Goal: Transaction & Acquisition: Purchase product/service

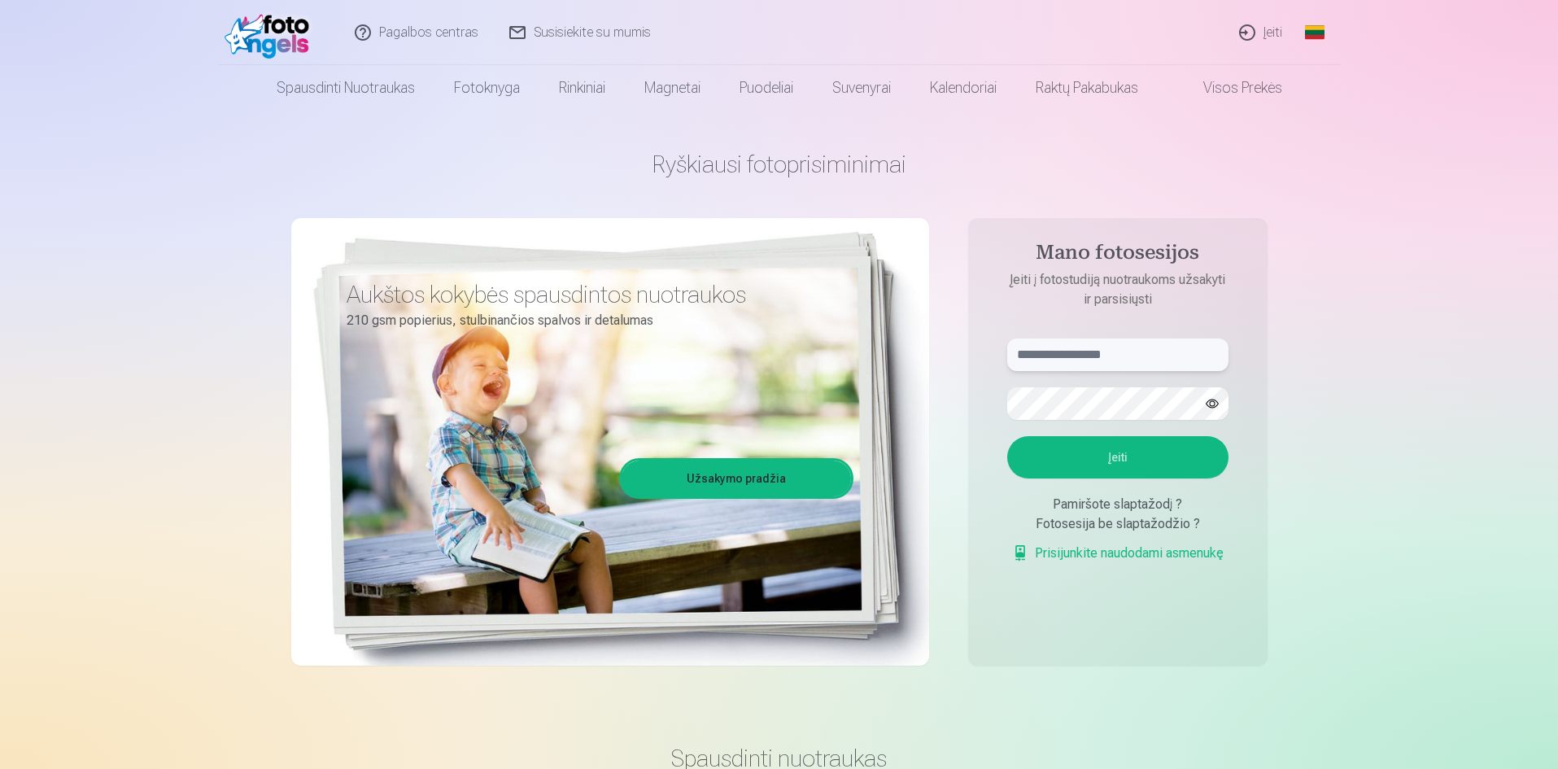
click at [1100, 361] on input "text" at bounding box center [1117, 354] width 221 height 33
type input "**********"
click at [1135, 450] on button "Įeiti" at bounding box center [1117, 457] width 221 height 42
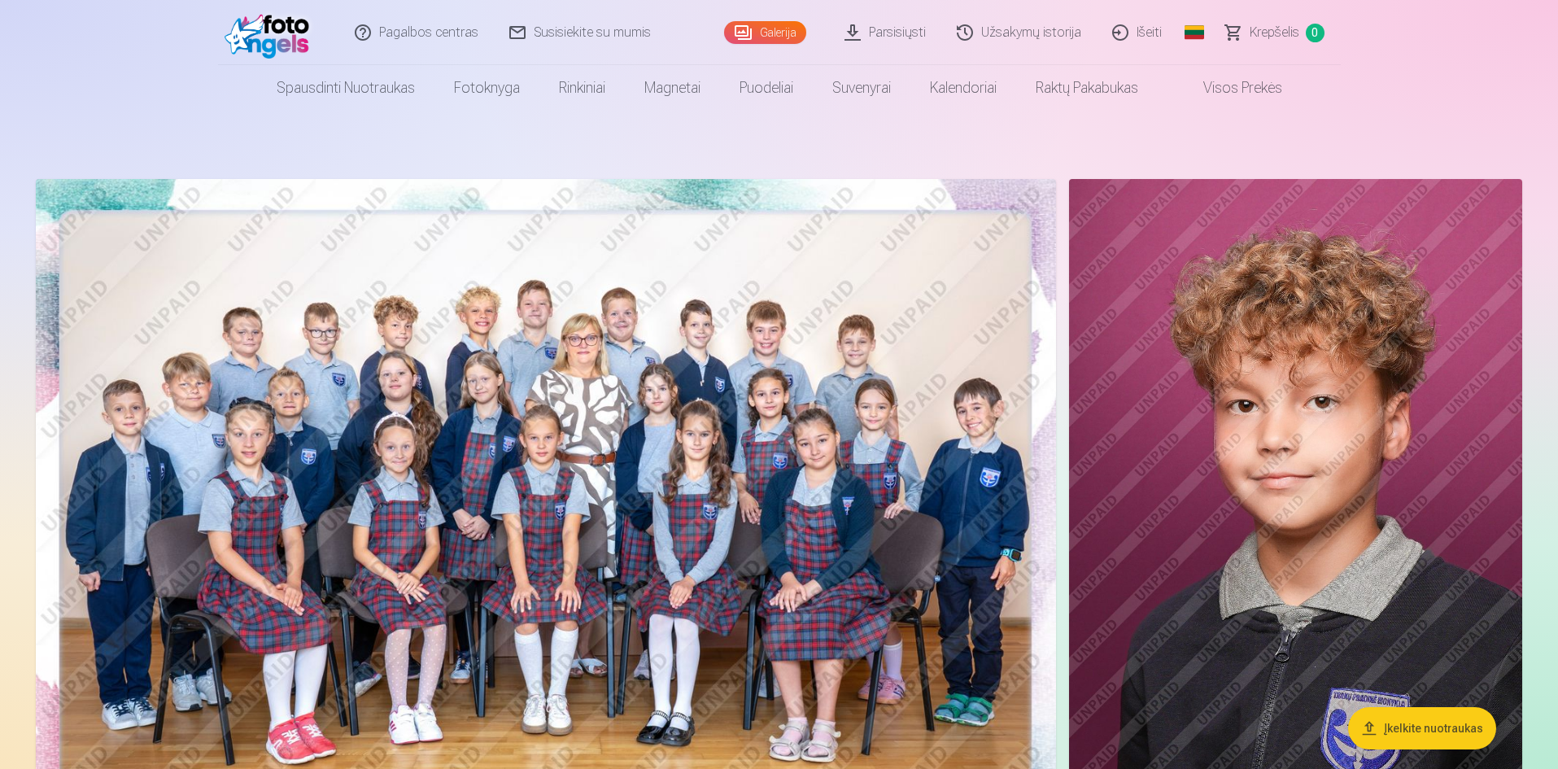
click at [654, 381] on img at bounding box center [546, 519] width 1020 height 680
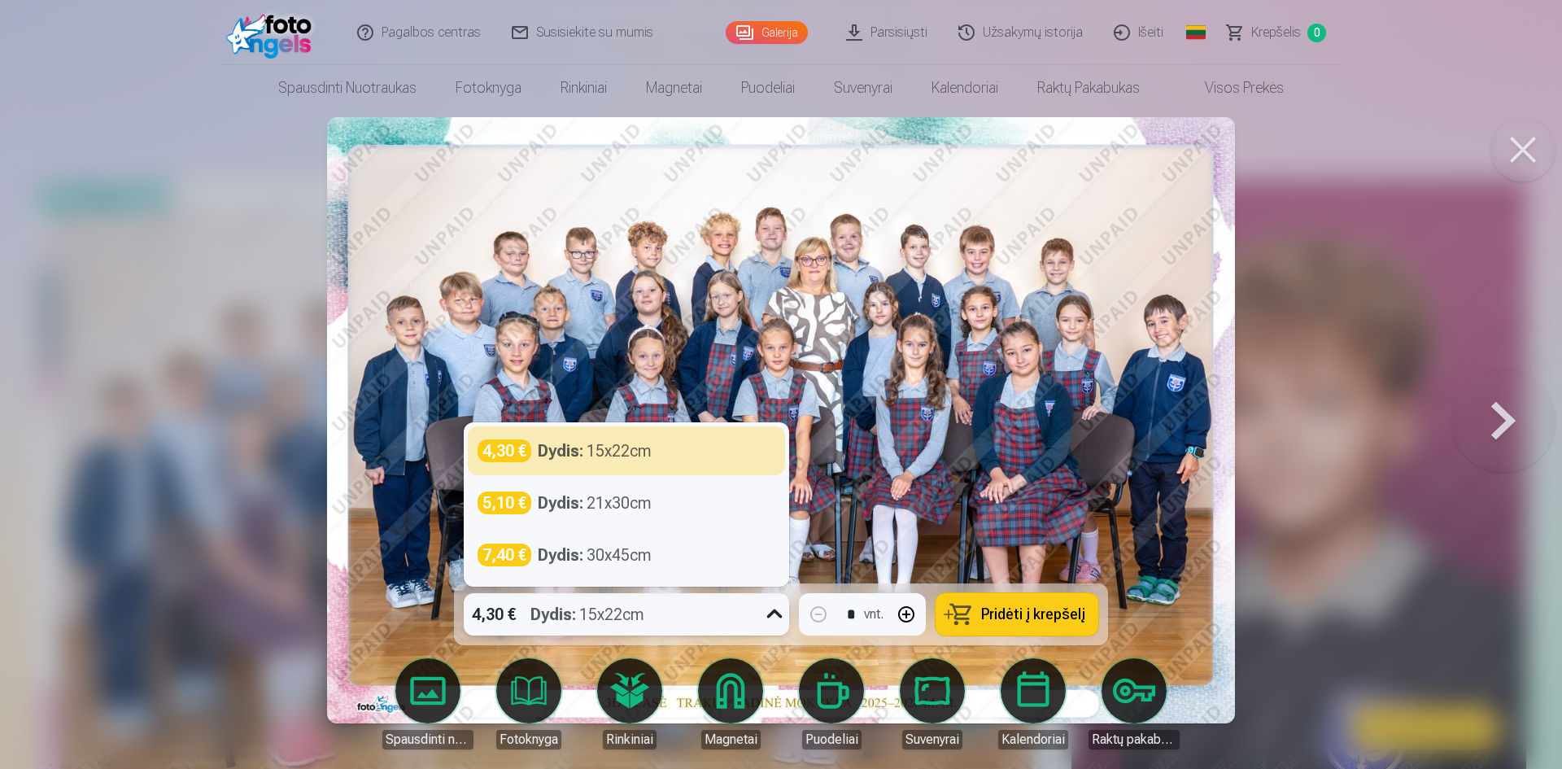
click at [773, 616] on icon at bounding box center [774, 614] width 26 height 26
click at [1353, 364] on div at bounding box center [781, 384] width 1562 height 769
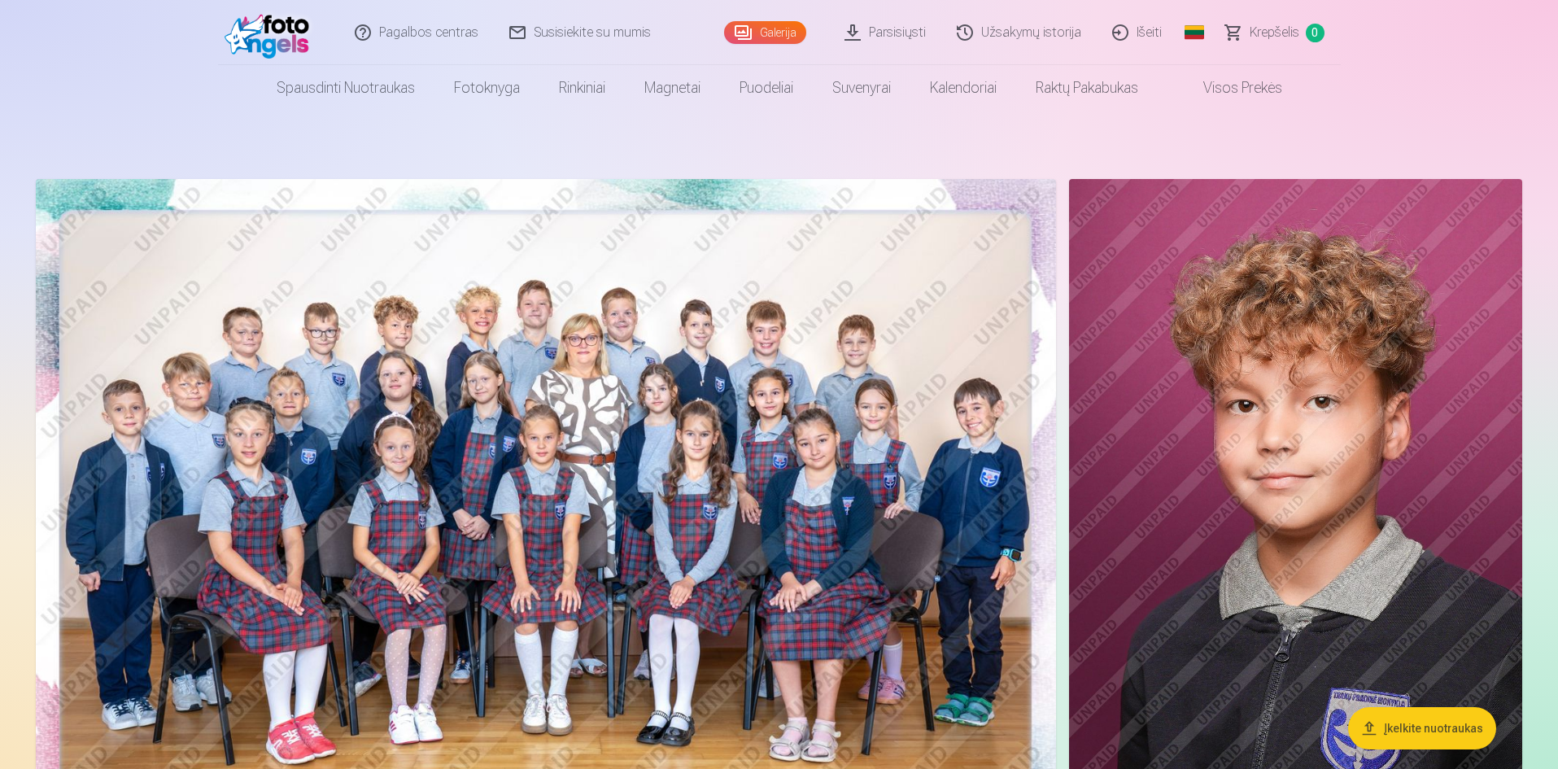
click at [1296, 455] on img at bounding box center [1295, 519] width 453 height 680
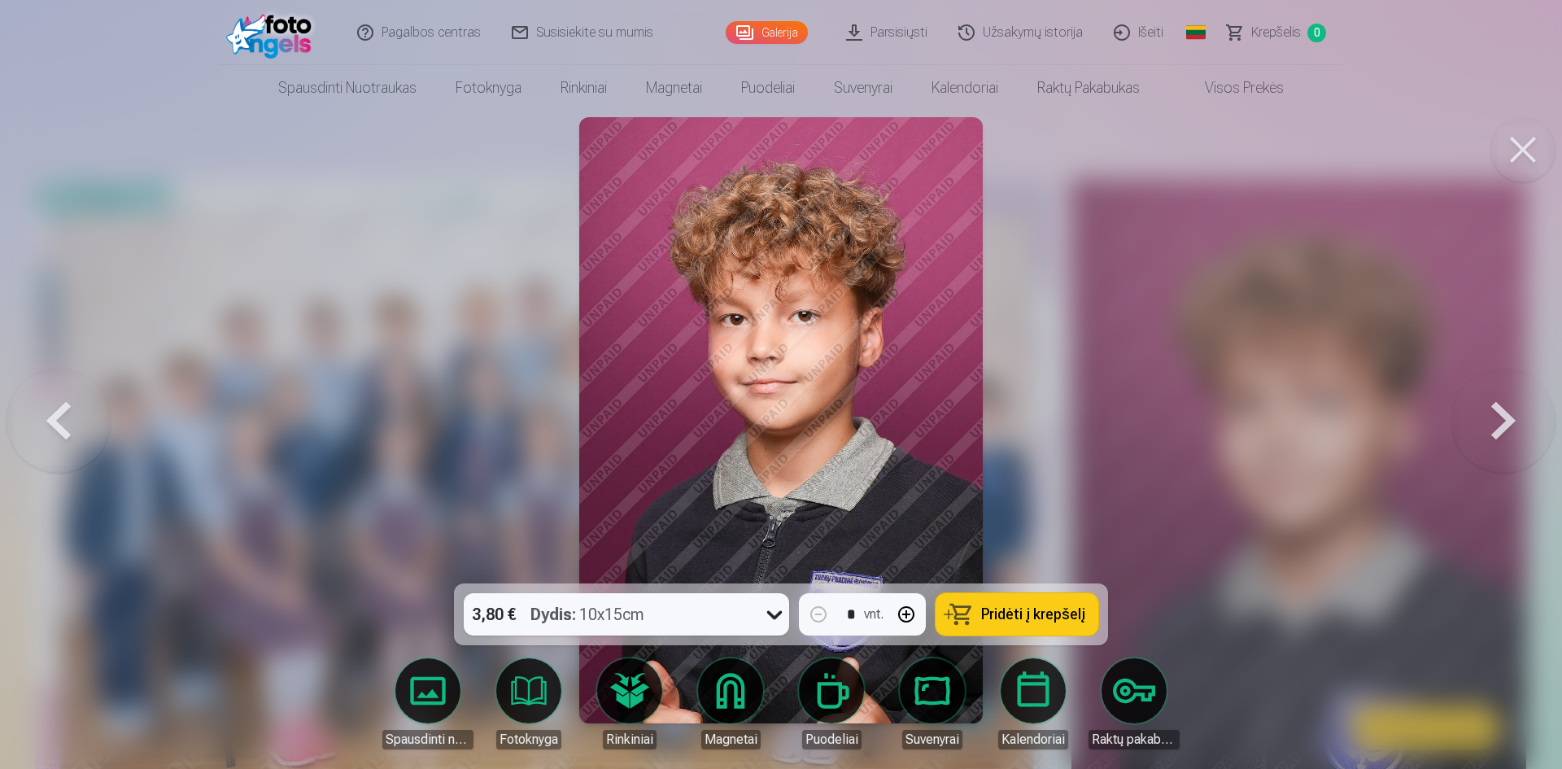
click at [1291, 359] on div at bounding box center [781, 384] width 1562 height 769
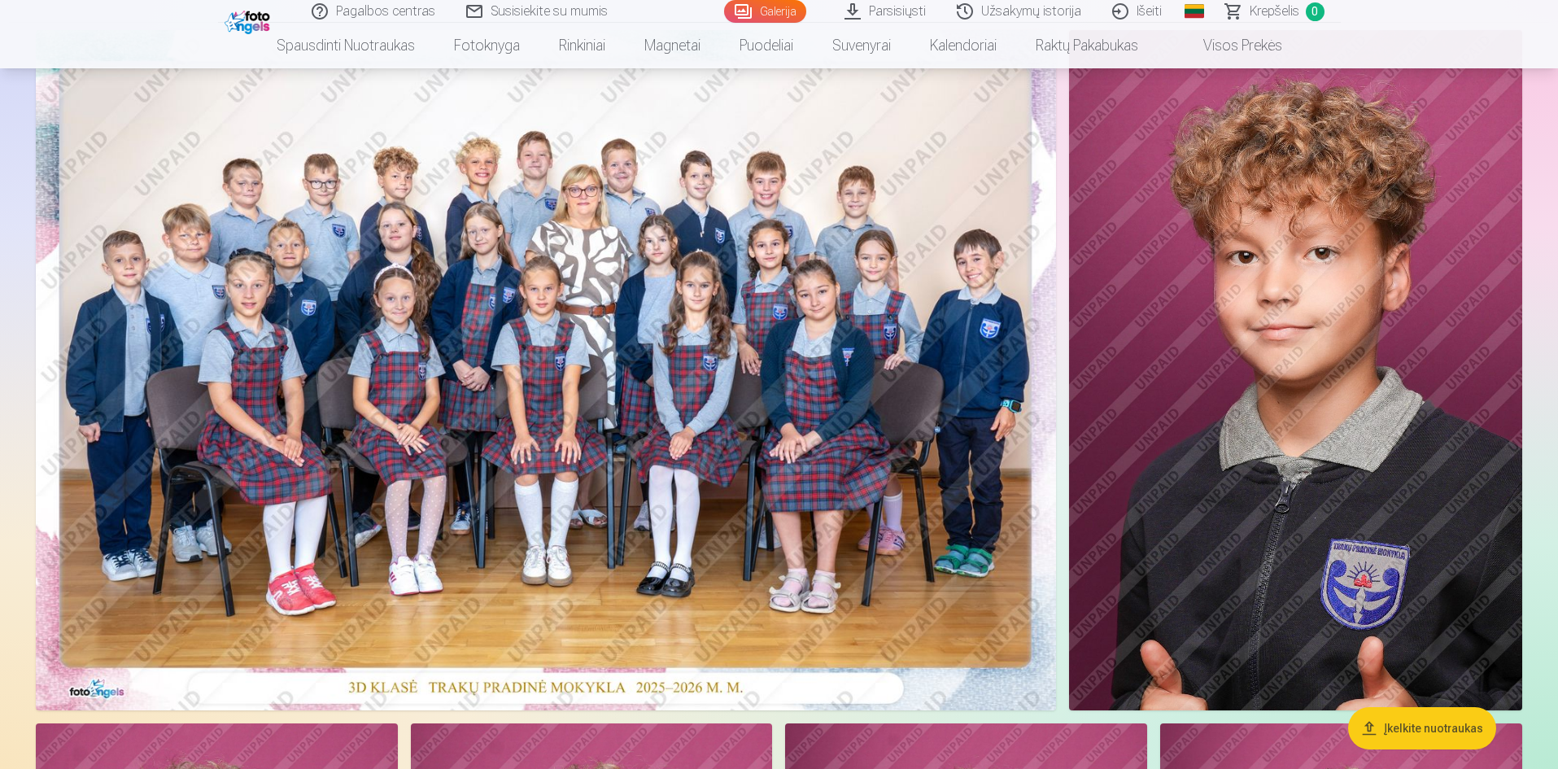
scroll to position [163, 0]
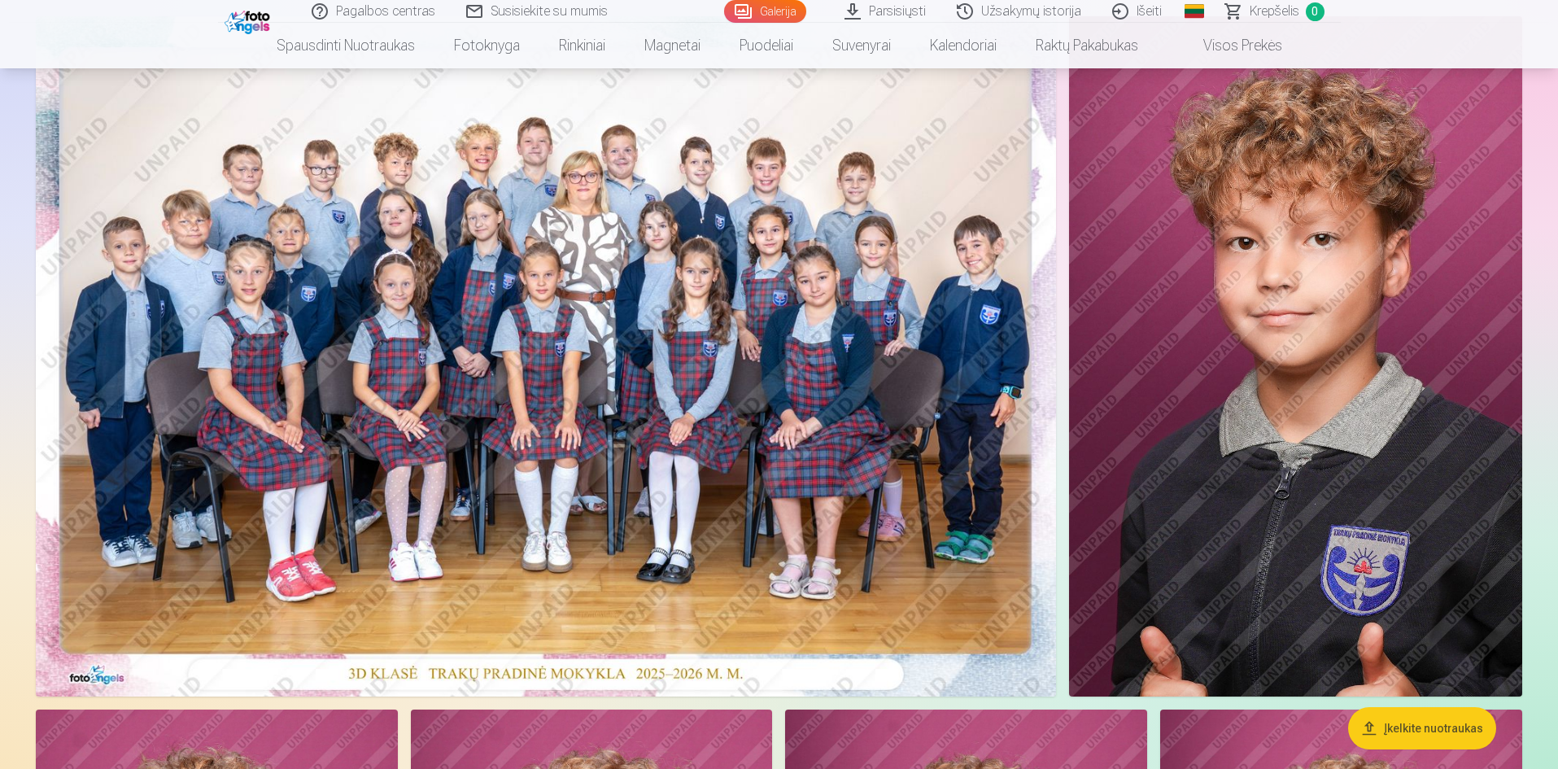
drag, startPoint x: 526, startPoint y: 526, endPoint x: 247, endPoint y: 579, distance: 283.9
click at [247, 579] on img at bounding box center [546, 356] width 1020 height 680
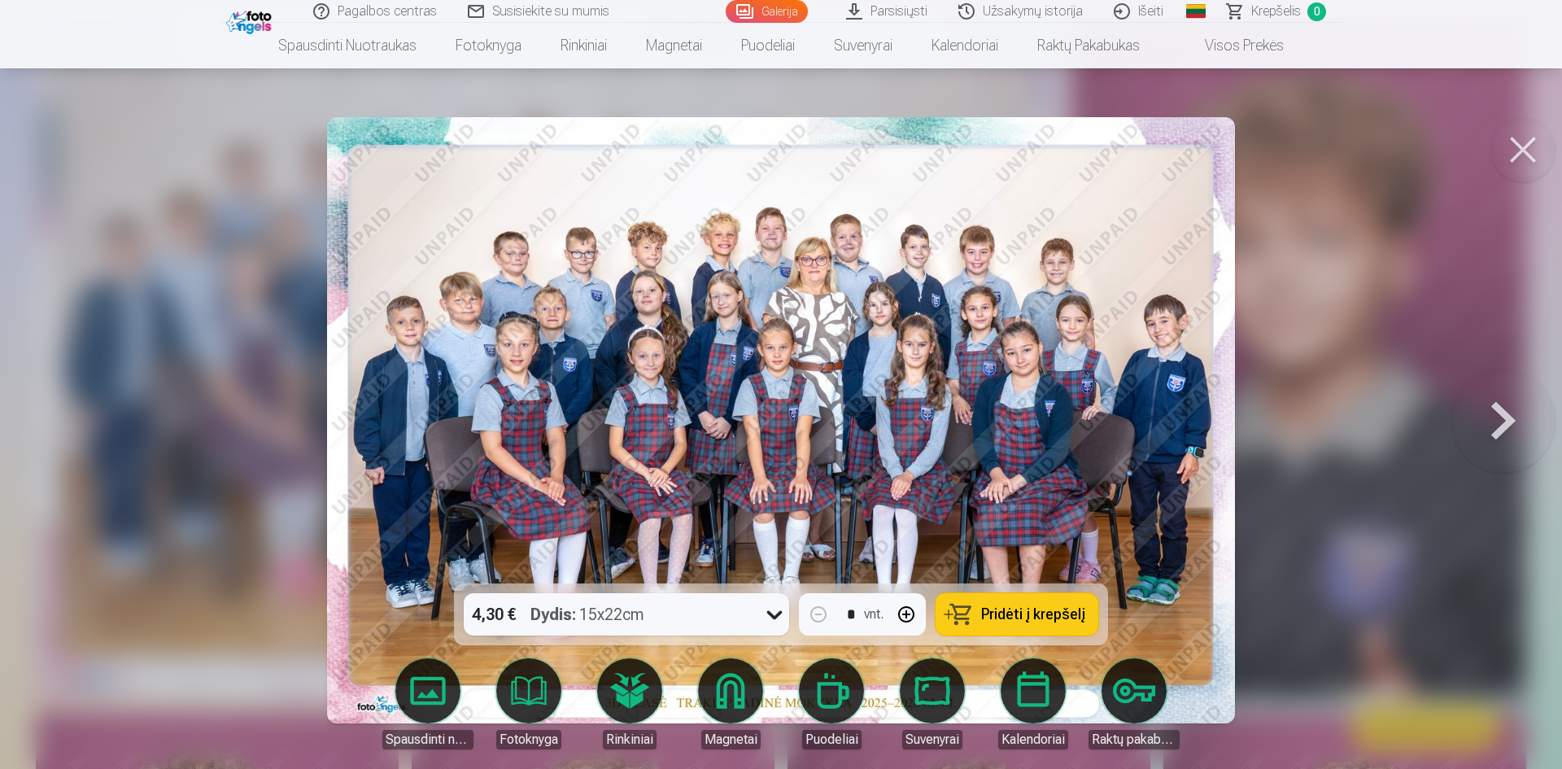
click at [1008, 614] on span "Pridėti į krepšelį" at bounding box center [1033, 614] width 104 height 15
click at [1518, 152] on button at bounding box center [1522, 149] width 65 height 65
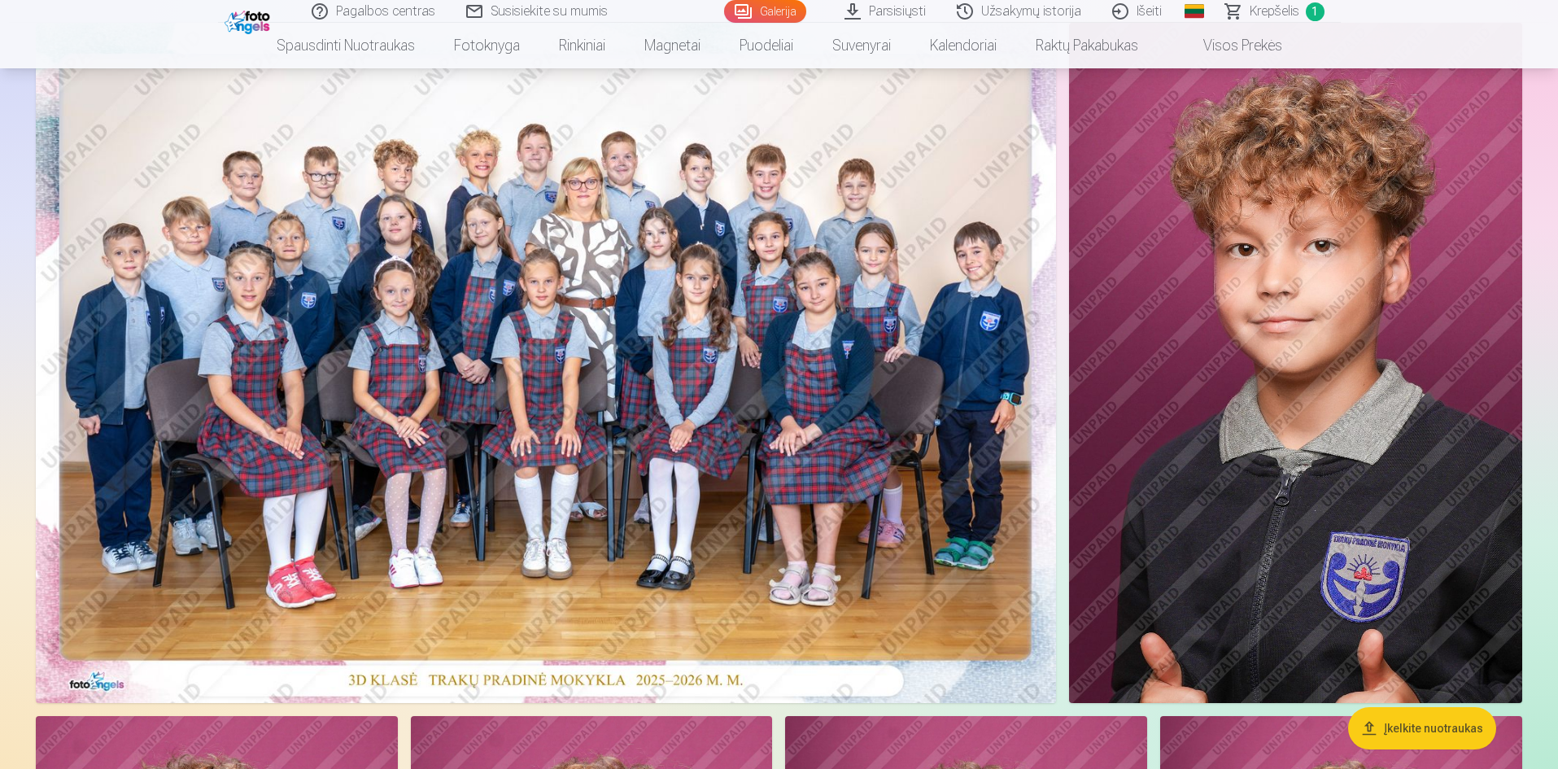
scroll to position [163, 0]
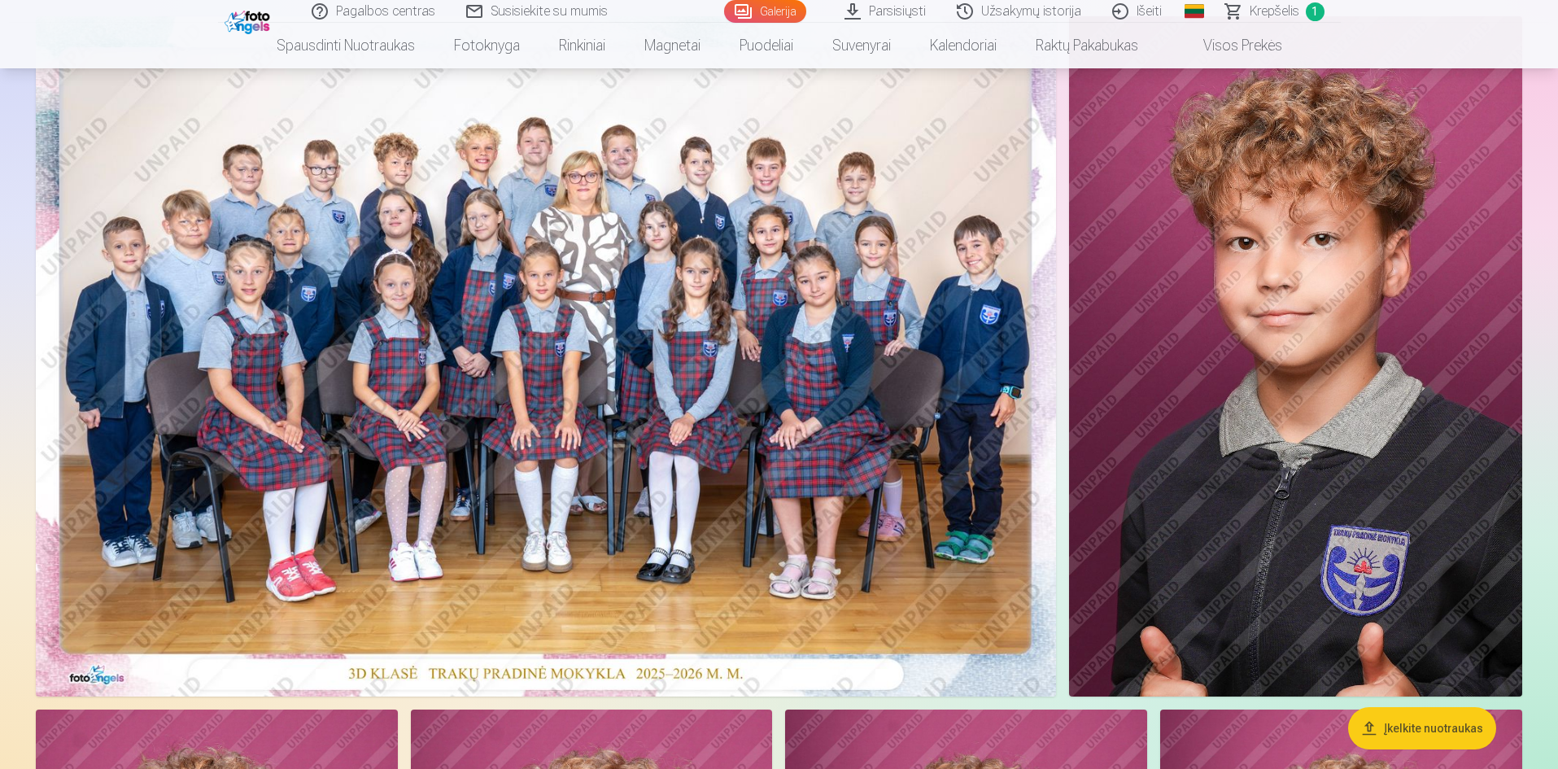
click at [1272, 15] on span "Krepšelis" at bounding box center [1274, 12] width 50 height 20
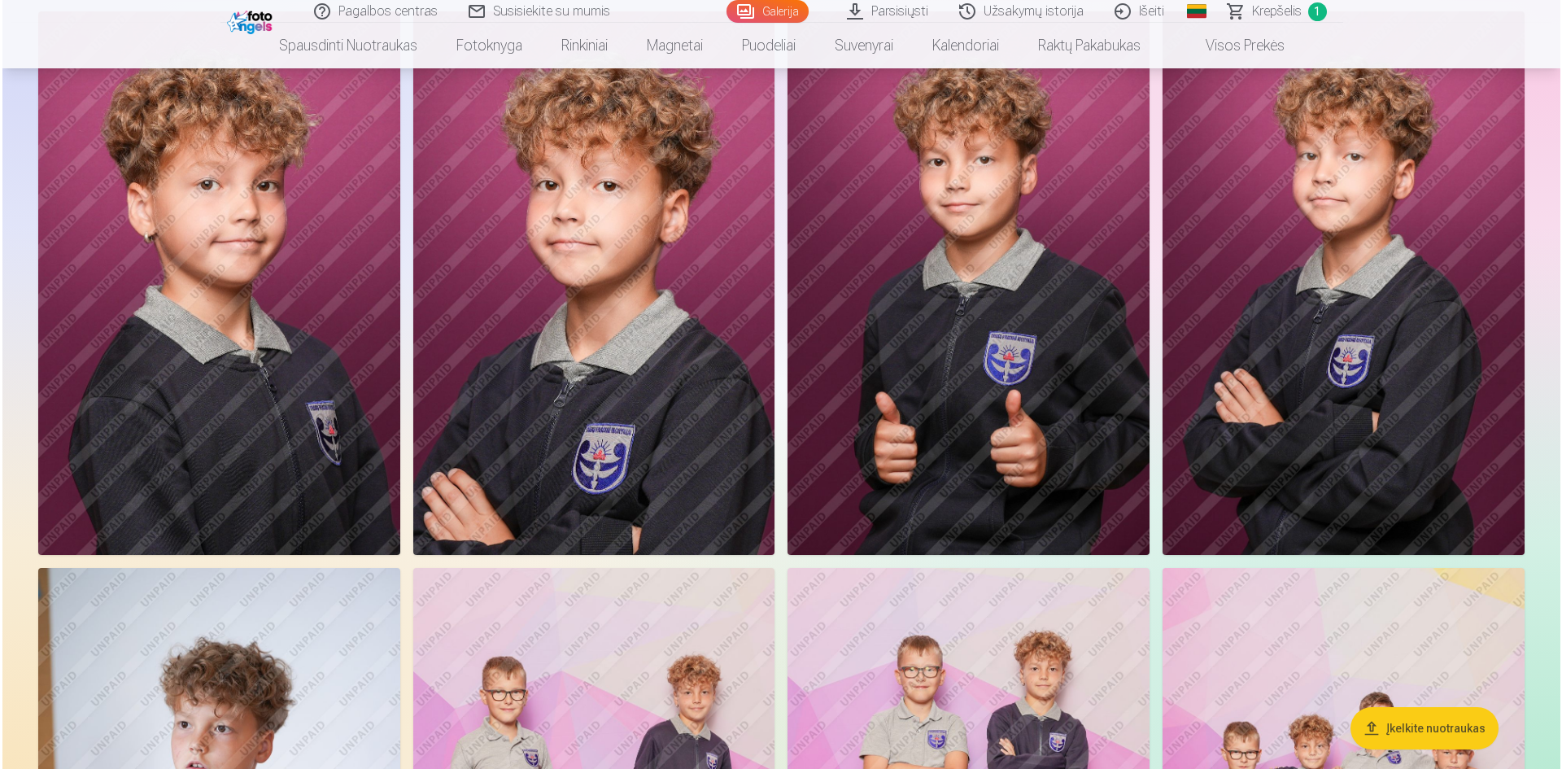
scroll to position [976, 0]
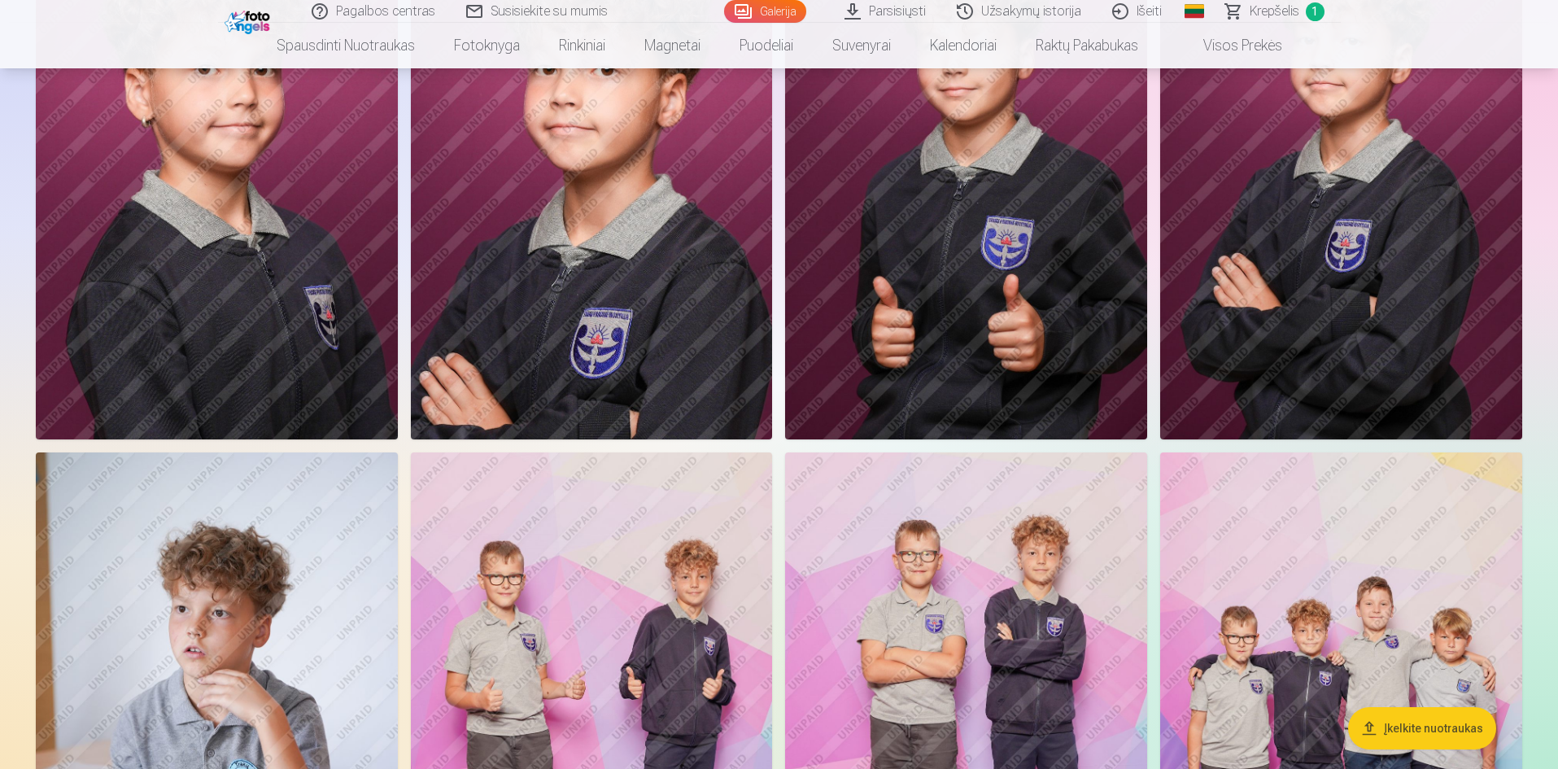
click at [206, 251] on img at bounding box center [217, 167] width 362 height 543
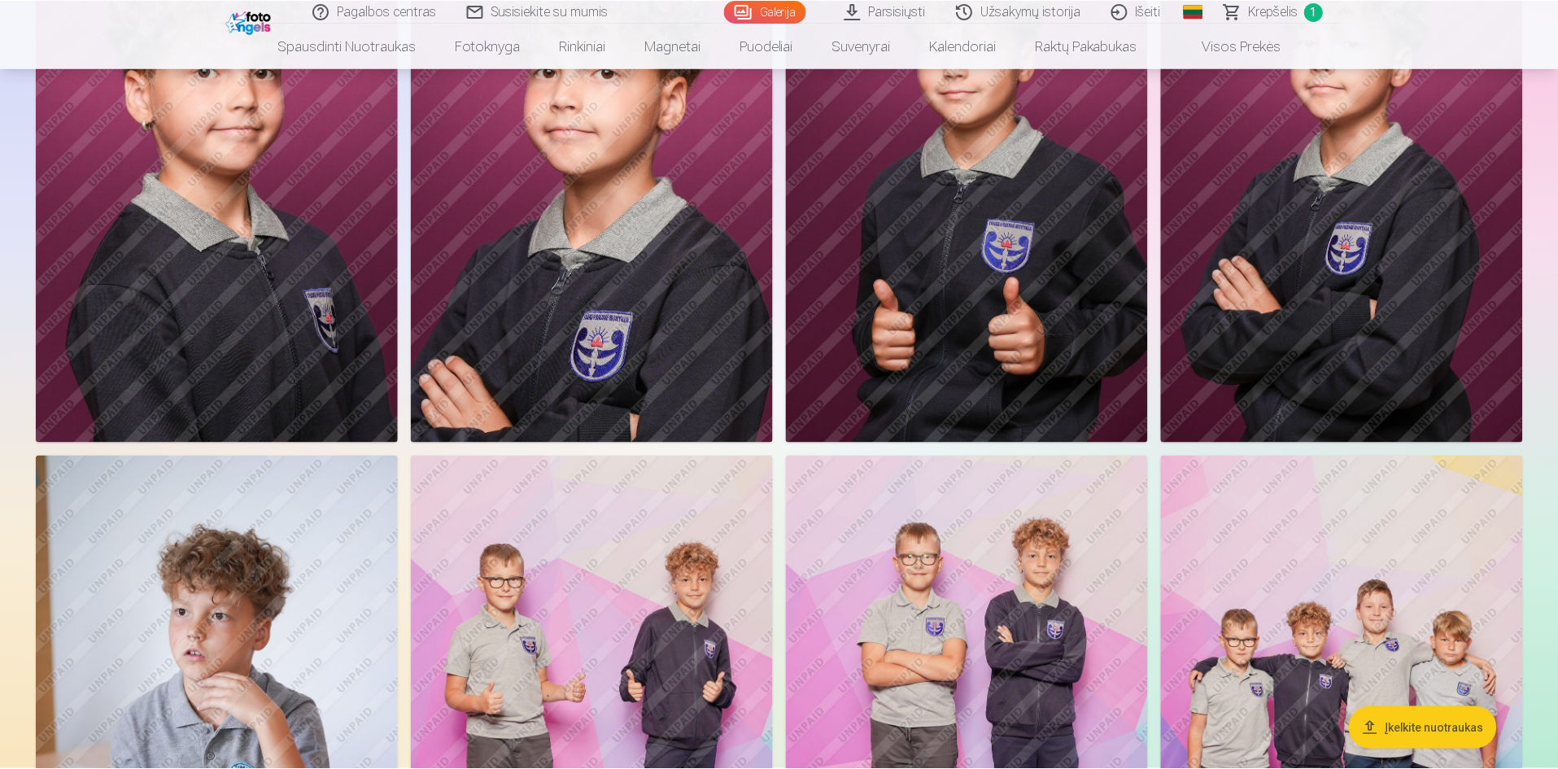
scroll to position [974, 0]
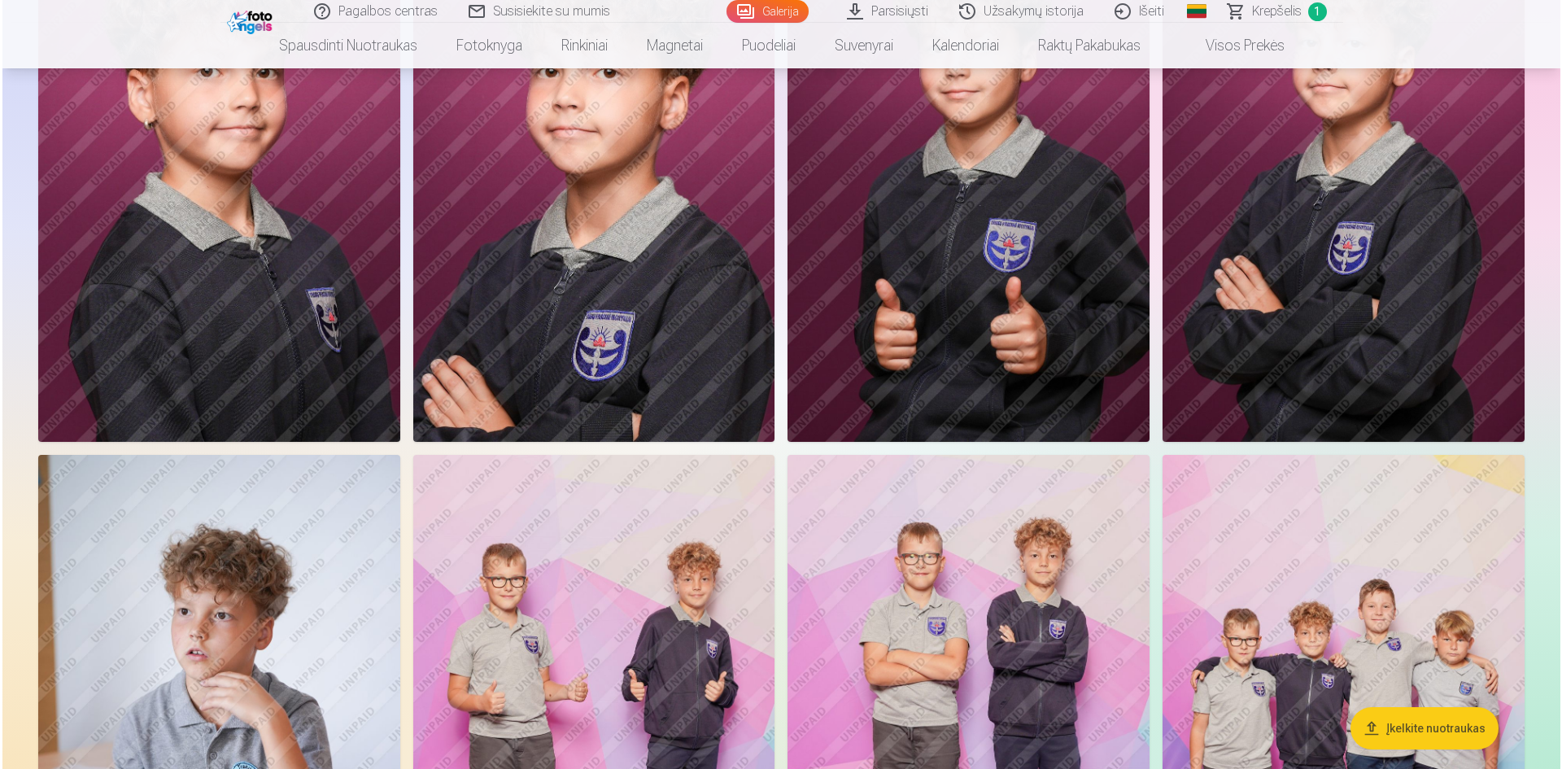
scroll to position [976, 0]
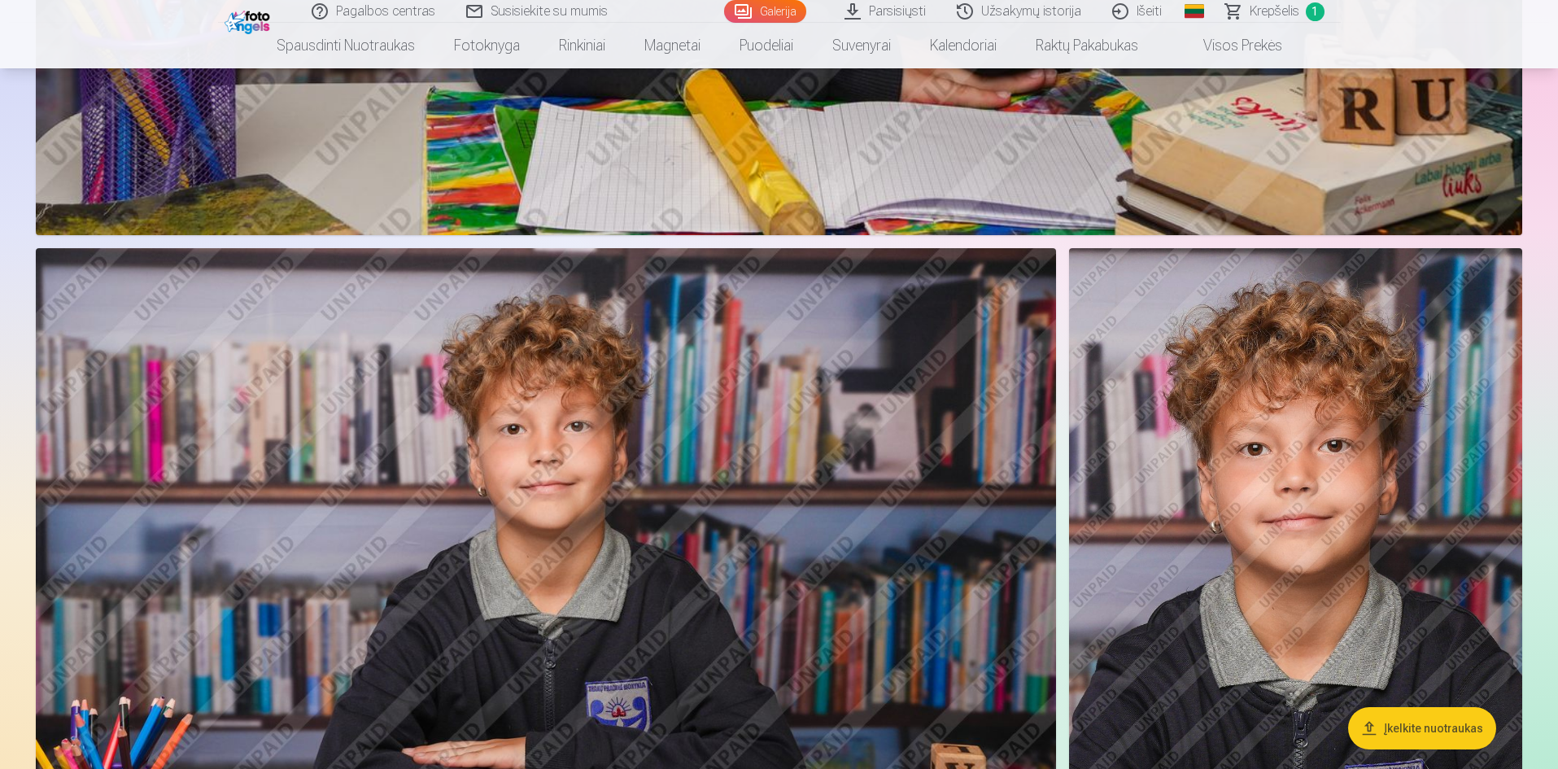
scroll to position [4227, 0]
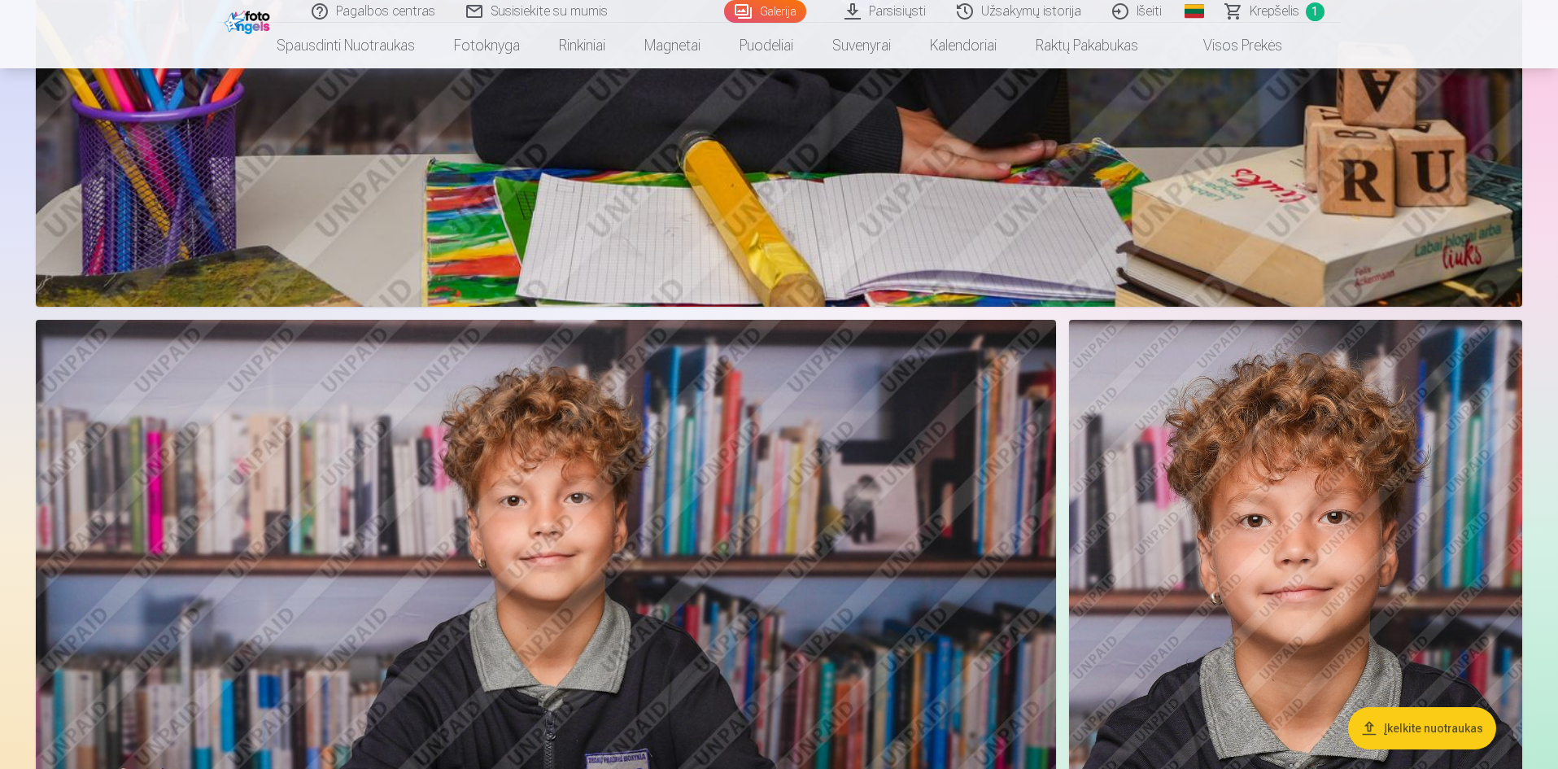
click at [1252, 15] on span "Krepšelis" at bounding box center [1274, 12] width 50 height 20
